Goal: Transaction & Acquisition: Purchase product/service

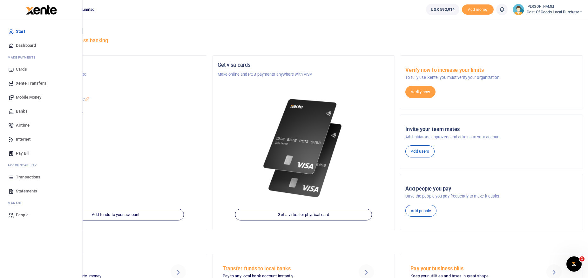
click at [26, 99] on span "Mobile Money" at bounding box center [28, 97] width 25 height 6
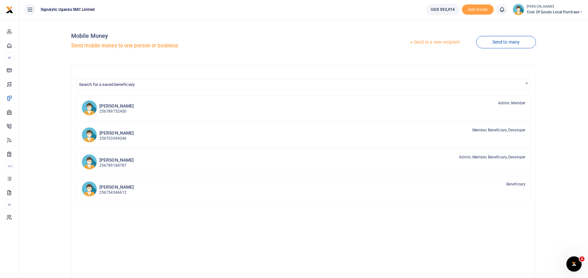
click at [436, 45] on link "Send to a new recipient" at bounding box center [434, 42] width 83 height 11
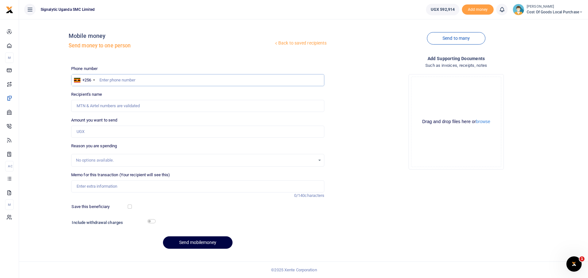
click at [140, 80] on input "text" at bounding box center [198, 80] width 254 height 12
type input "773593740"
type input "Robert Richard Kyebavuma"
type input "773593740"
click at [89, 137] on input "Amount you want to send" at bounding box center [198, 131] width 254 height 12
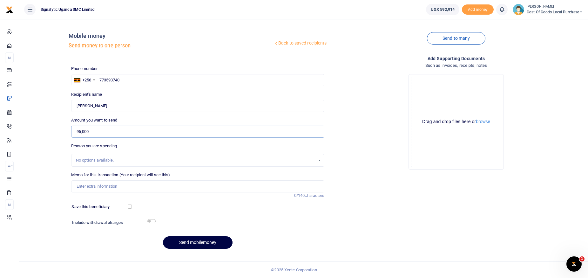
type input "95,000"
click at [90, 186] on input "Memo for this transaction (Your recipient will see this)" at bounding box center [198, 186] width 254 height 12
paste input "BILL/2025/08/0017"
click at [75, 187] on input "BILL/2025/08/0017" at bounding box center [198, 186] width 254 height 12
click at [131, 187] on input "Vendor Bill payment for BILL/2025/08/0017" at bounding box center [198, 186] width 254 height 12
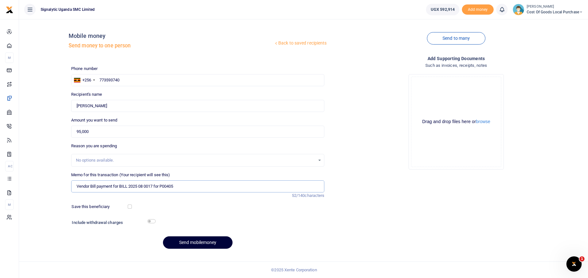
type input "Vendor Bill payment for BILL 2025 08 0017 for P00405"
click at [196, 244] on button "Send mobilemoney" at bounding box center [198, 242] width 70 height 12
